Goal: Transaction & Acquisition: Download file/media

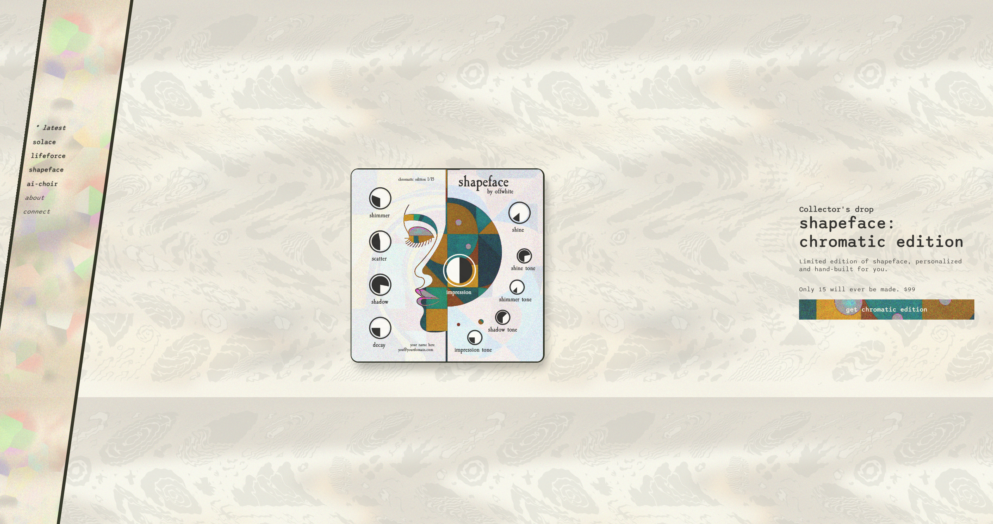
click at [48, 144] on button "solace" at bounding box center [44, 142] width 24 height 8
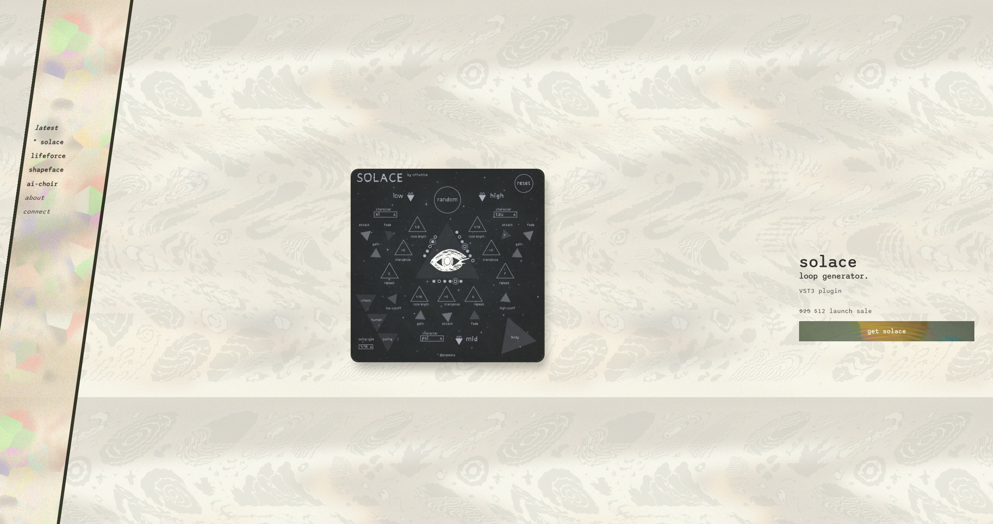
click at [51, 160] on div "latest * solace lifeforce shapeface ai-choir about connect" at bounding box center [55, 111] width 64 height 210
click at [51, 165] on div "latest * solace lifeforce shapeface ai-choir about connect" at bounding box center [55, 111] width 64 height 210
click at [51, 170] on button "shapeface" at bounding box center [46, 170] width 36 height 8
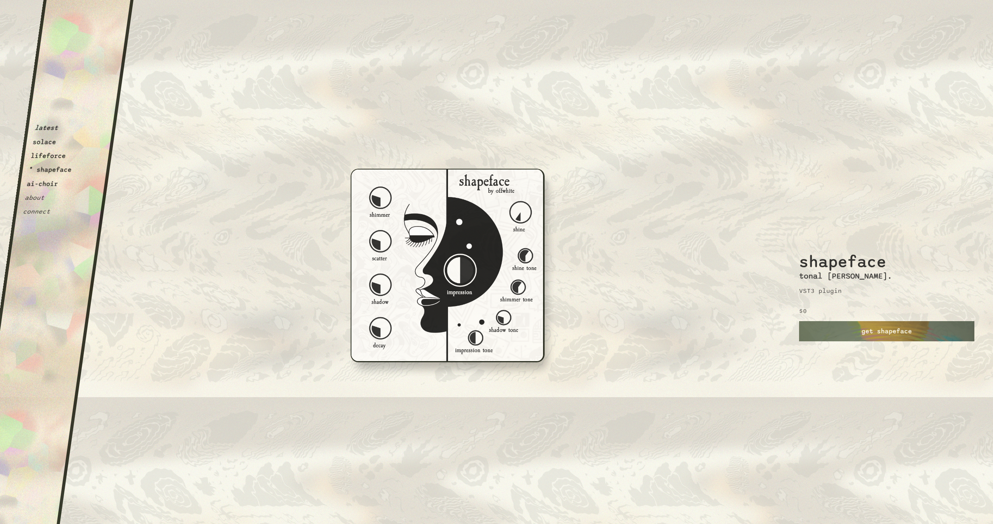
click at [45, 189] on div "latest solace lifeforce * shapeface ai-choir about connect" at bounding box center [59, 111] width 72 height 210
click at [46, 185] on button "ai-choir" at bounding box center [42, 184] width 32 height 8
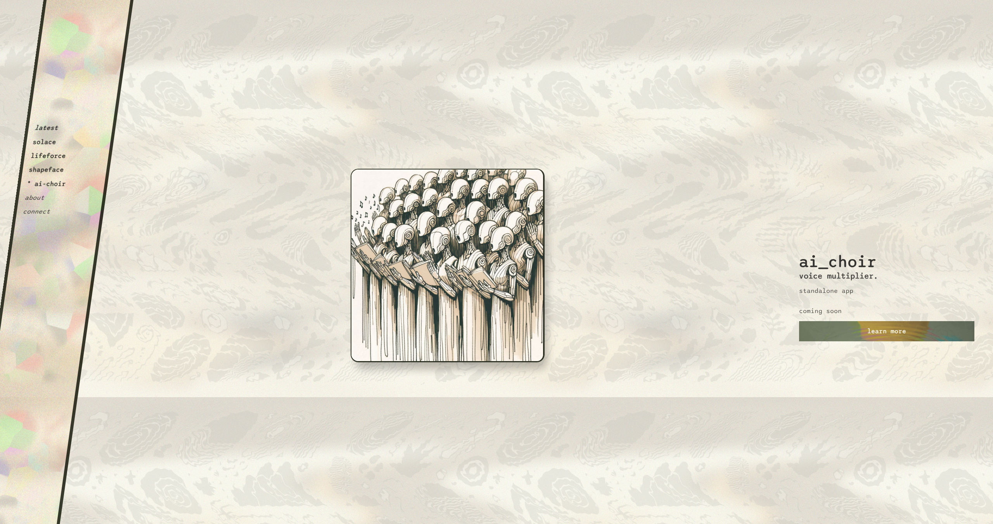
drag, startPoint x: 494, startPoint y: 291, endPoint x: 331, endPoint y: 262, distance: 165.9
click at [364, 269] on div "OffWhite i m p e r f e c t i o n i s i n t e r e s t i n g. If you can't alread…" at bounding box center [447, 420] width 409 height 315
click at [40, 203] on div "latest solace lifeforce shapeface * ai-choir about connect" at bounding box center [57, 111] width 68 height 210
click at [39, 197] on button "about" at bounding box center [34, 198] width 21 height 8
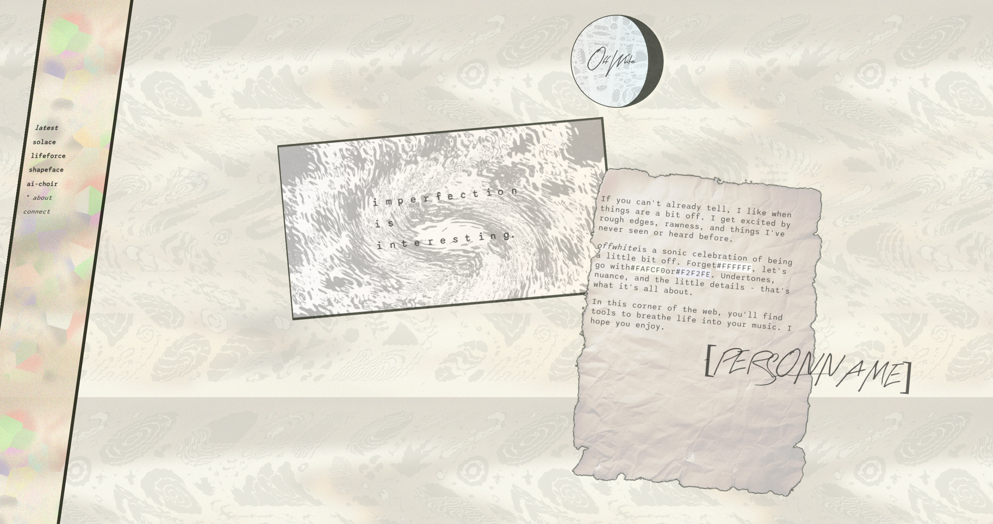
click at [50, 170] on button "shapeface" at bounding box center [46, 170] width 36 height 8
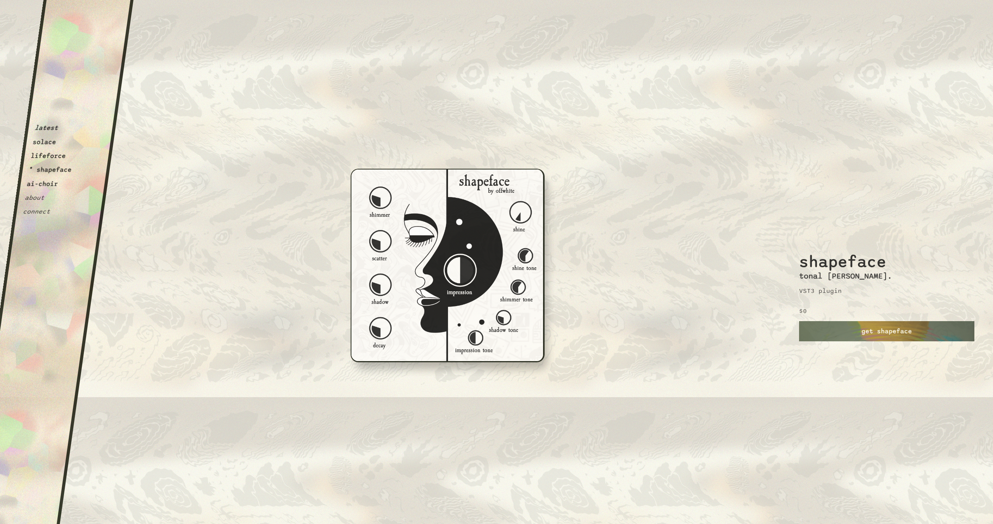
click at [41, 212] on button "connect" at bounding box center [37, 212] width 28 height 8
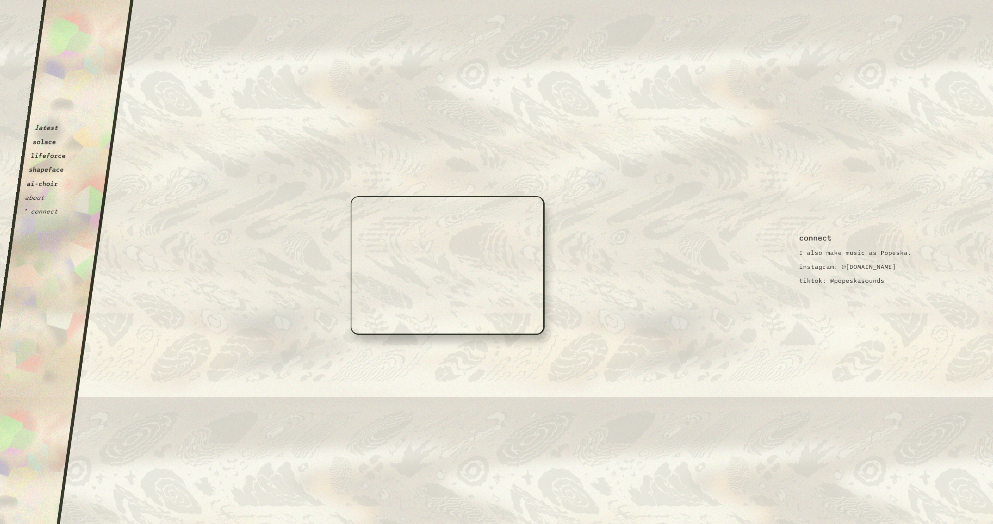
click at [56, 167] on button "shapeface" at bounding box center [46, 170] width 36 height 8
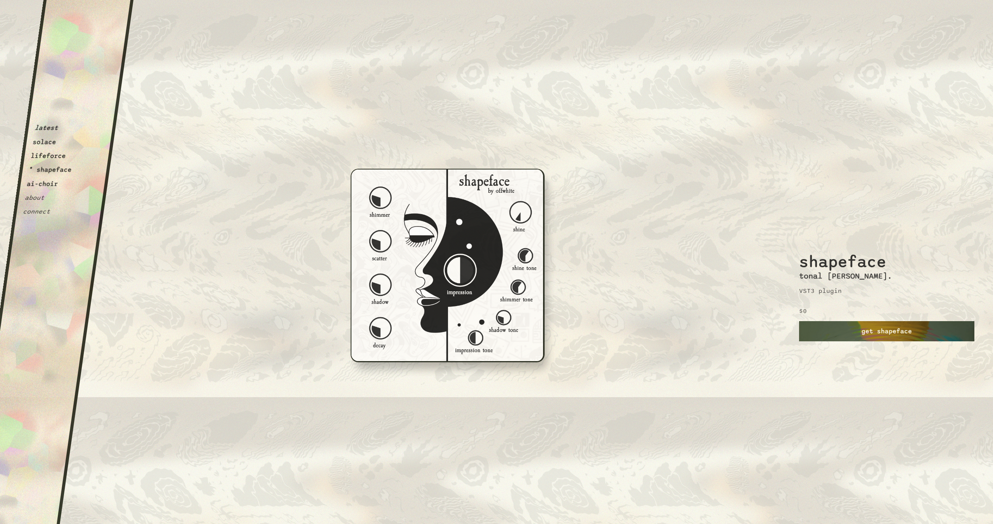
click at [910, 335] on link "get shapeface" at bounding box center [886, 331] width 175 height 20
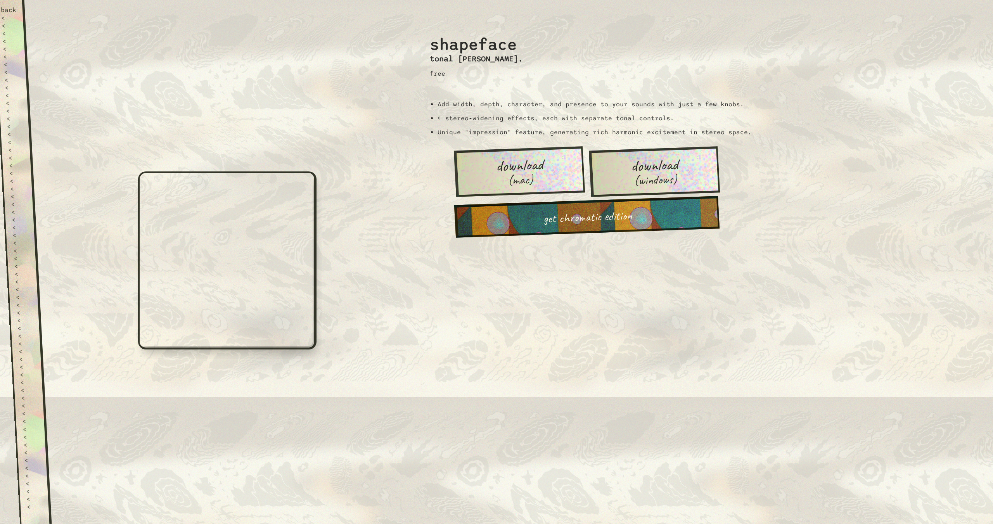
click at [658, 168] on span "download" at bounding box center [655, 165] width 48 height 18
click at [881, 121] on div "shapeface tonal [PERSON_NAME]. free Add width, depth, character, and presence t…" at bounding box center [703, 116] width 562 height 233
click at [7, 10] on div "back" at bounding box center [8, 10] width 16 height 8
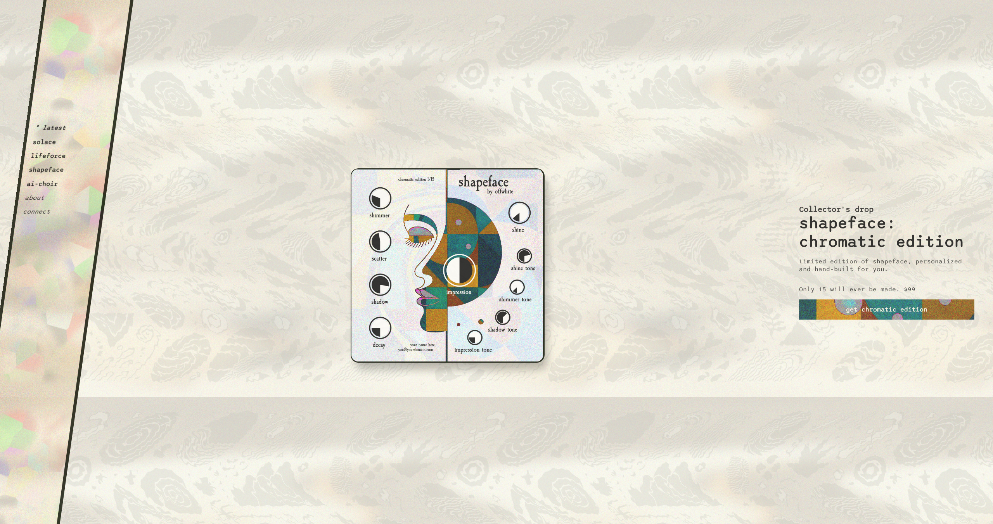
click at [53, 156] on button "lifeforce" at bounding box center [48, 156] width 36 height 8
